Goal: Task Accomplishment & Management: Manage account settings

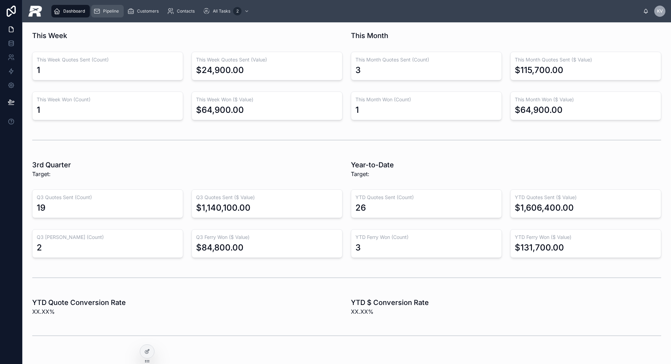
click at [105, 13] on span "Pipeline" at bounding box center [111, 11] width 16 height 6
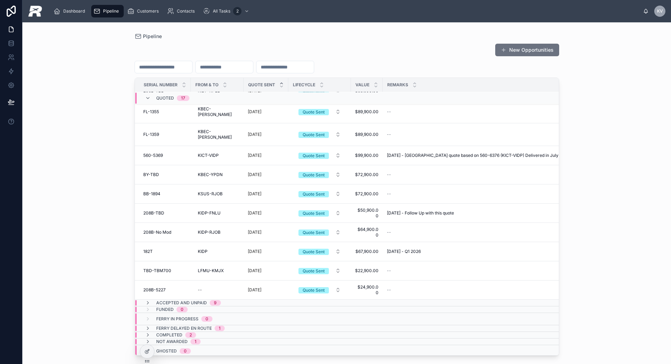
scroll to position [177, 0]
click at [91, 5] on link "Pipeline" at bounding box center [107, 11] width 33 height 13
click at [12, 33] on icon at bounding box center [11, 29] width 7 height 7
click at [9, 42] on icon at bounding box center [11, 42] width 5 height 2
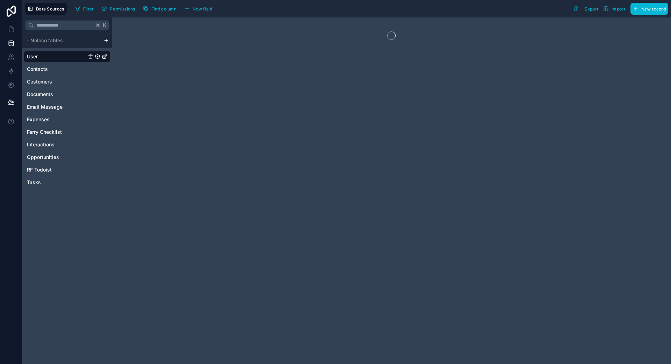
click at [0, 36] on link at bounding box center [11, 43] width 22 height 14
click at [49, 72] on link "Contacts" at bounding box center [56, 69] width 59 height 7
click at [40, 55] on link "User" at bounding box center [56, 56] width 59 height 7
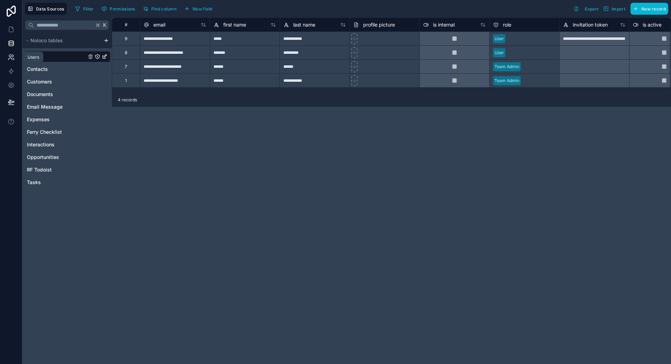
click at [19, 53] on link at bounding box center [11, 57] width 22 height 14
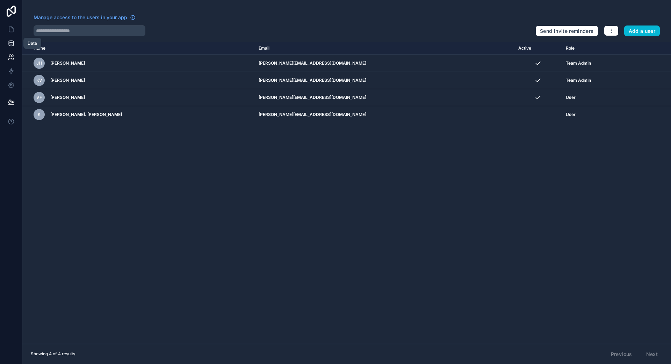
click at [9, 37] on link at bounding box center [11, 43] width 22 height 14
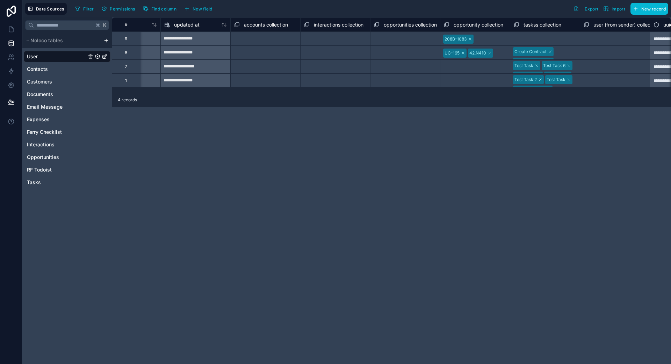
scroll to position [0, 937]
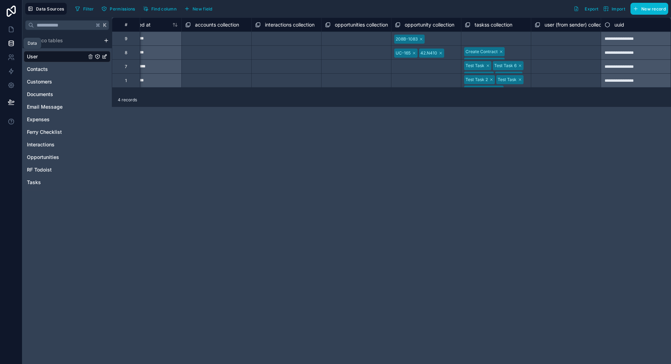
click at [7, 44] on link at bounding box center [11, 43] width 22 height 14
click at [8, 55] on icon at bounding box center [11, 57] width 7 height 7
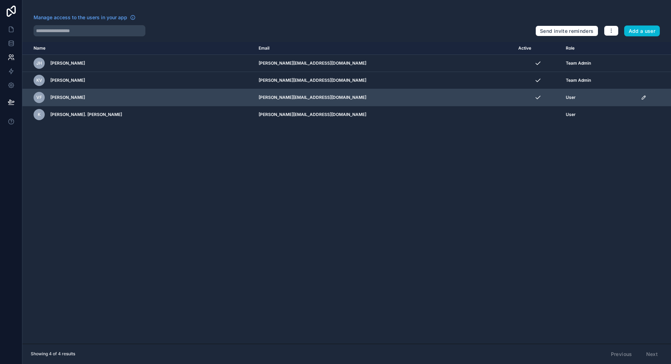
click at [637, 101] on td "scrollable content" at bounding box center [654, 97] width 34 height 17
click at [641, 99] on icon "scrollable content" at bounding box center [644, 98] width 6 height 6
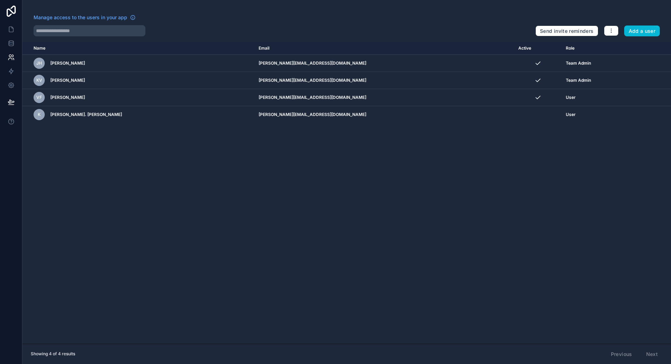
click at [384, 237] on div "Name Email Active Role [DOMAIN_NAME] [PERSON_NAME] Hildebrandt [EMAIL_ADDRESS][…" at bounding box center [346, 193] width 649 height 302
